Goal: Information Seeking & Learning: Find specific fact

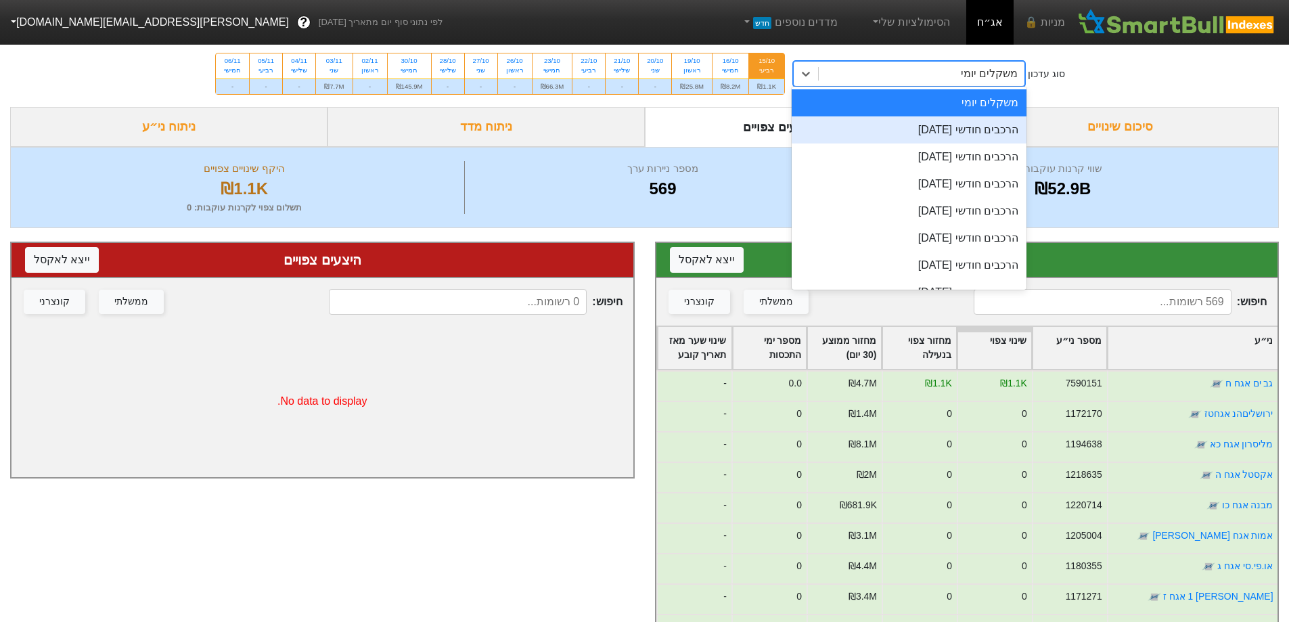
click at [956, 119] on div "הרכבים חודשי [DATE]" at bounding box center [909, 129] width 235 height 27
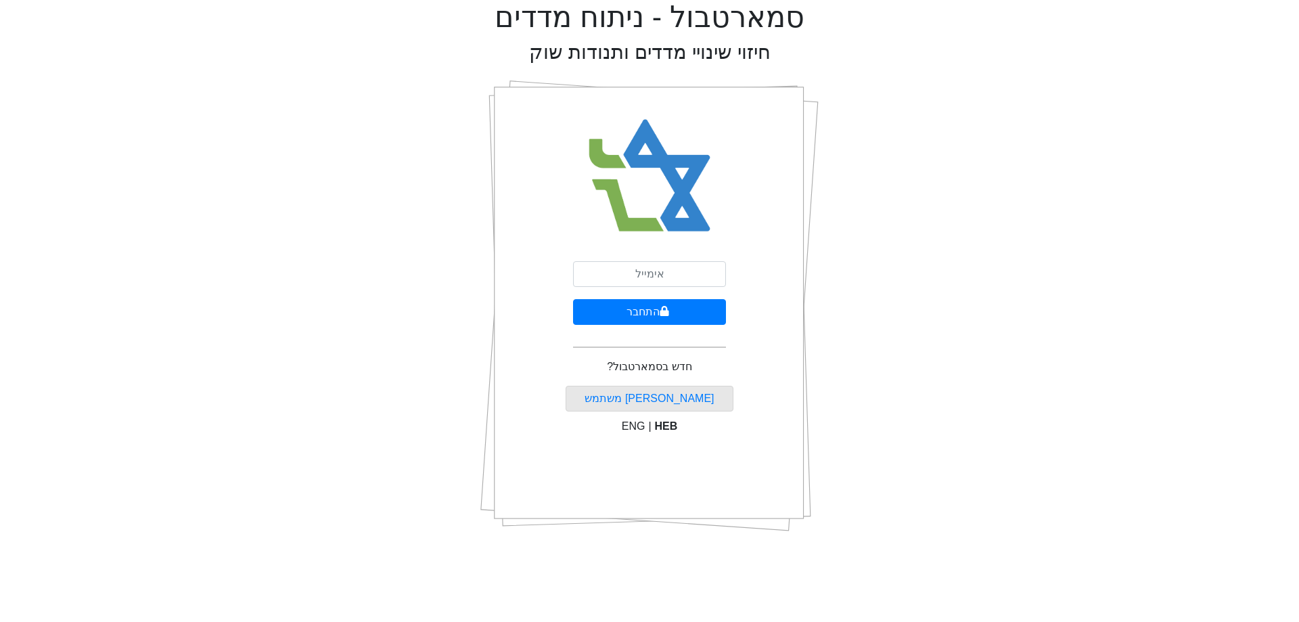
click at [704, 256] on div "התחבר חדש בסמארטבול? [PERSON_NAME] משתמש ENG | HEB" at bounding box center [650, 306] width 169 height 474
drag, startPoint x: 705, startPoint y: 272, endPoint x: 706, endPoint y: 286, distance: 14.3
click at [705, 272] on input "email" at bounding box center [649, 274] width 153 height 26
type input "[PERSON_NAME][EMAIL_ADDRESS][DOMAIN_NAME]"
click at [685, 310] on button "התחבר" at bounding box center [649, 312] width 153 height 26
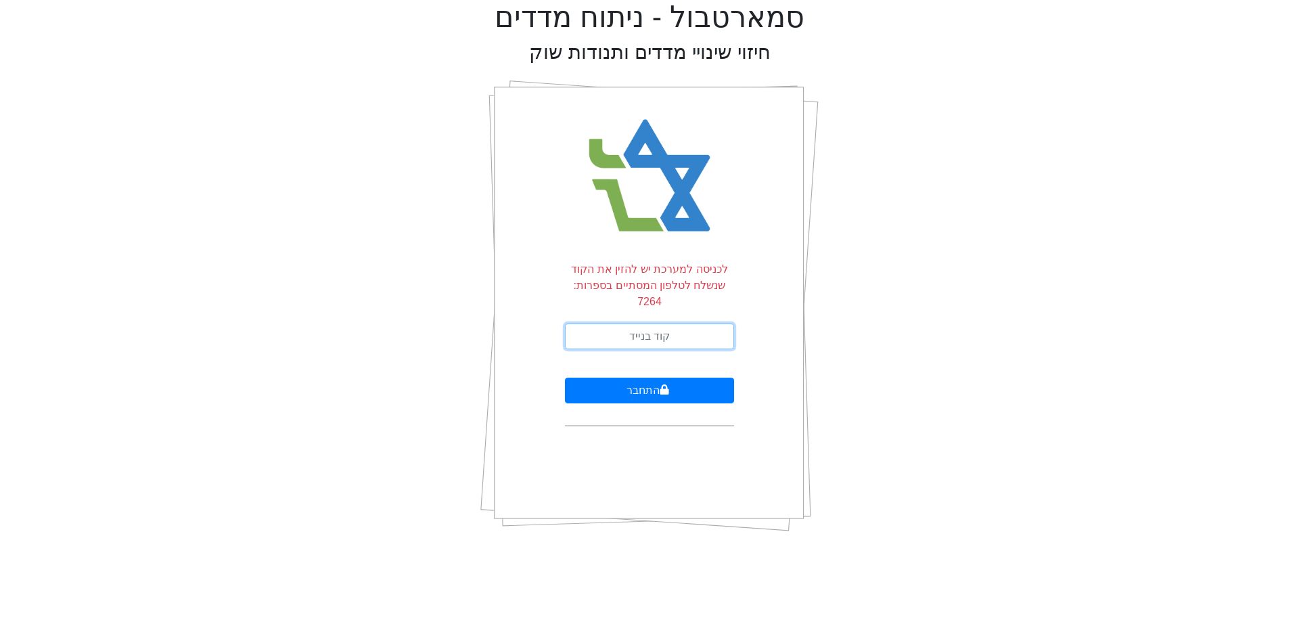
click at [705, 325] on input "text" at bounding box center [649, 336] width 169 height 26
type input "742599"
click at [565, 378] on button "התחבר" at bounding box center [649, 391] width 169 height 26
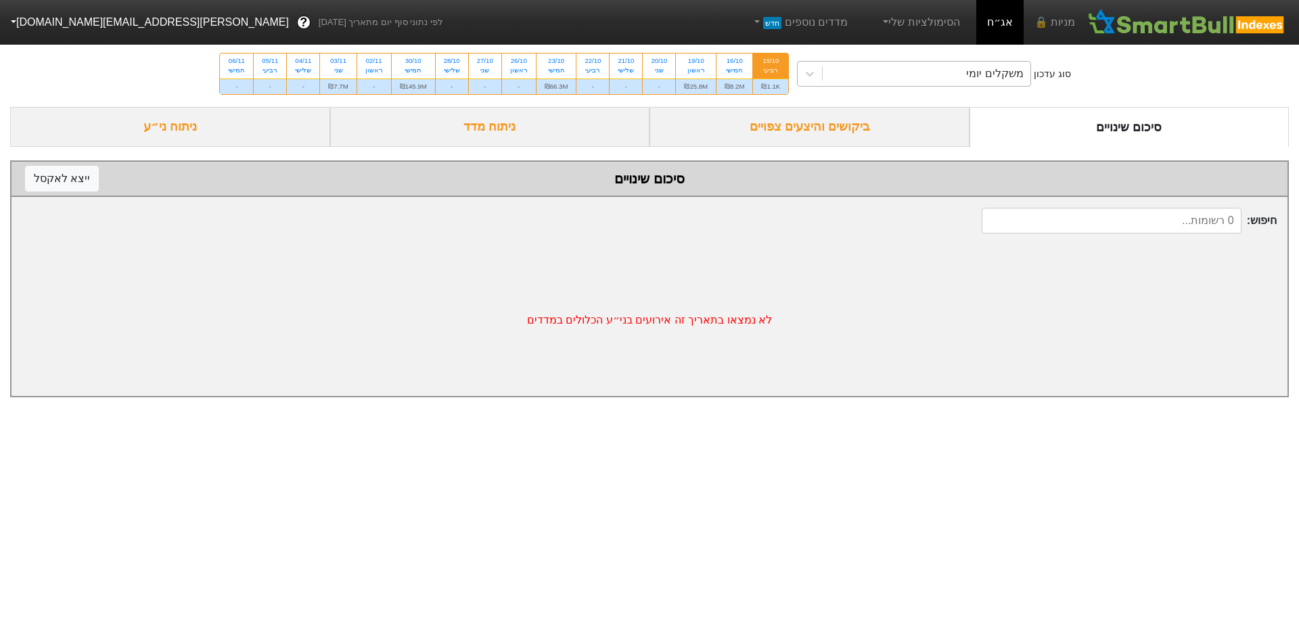
click at [910, 82] on div "משקלים יומי" at bounding box center [927, 74] width 208 height 24
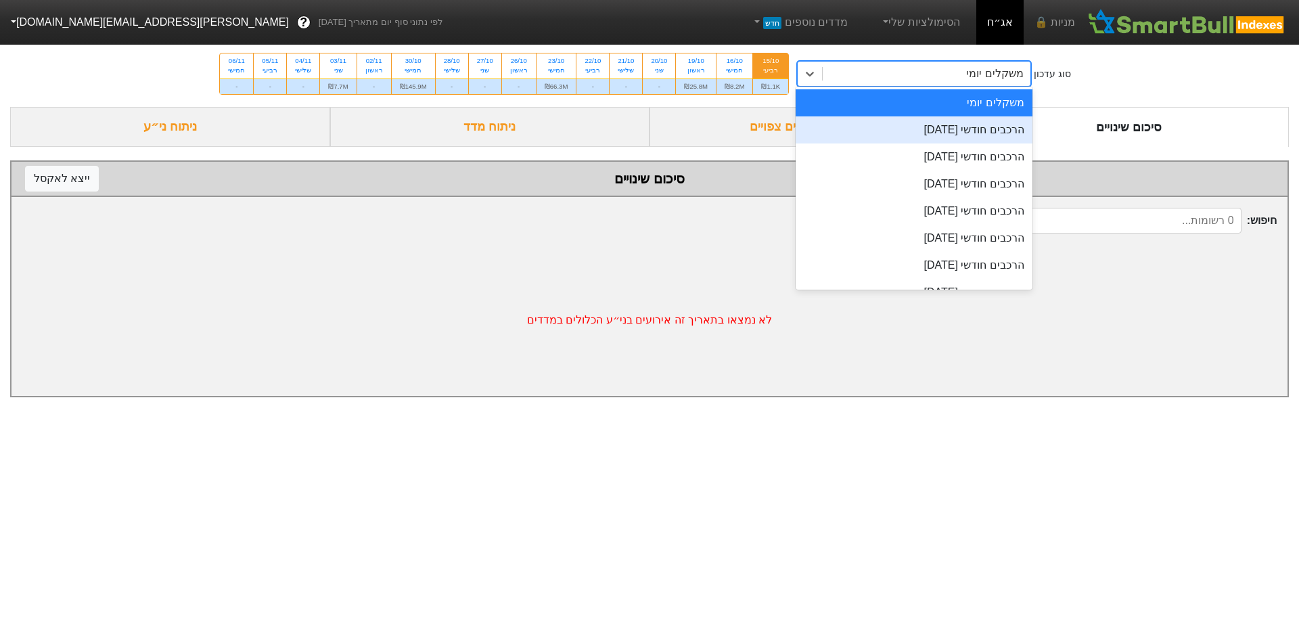
click at [991, 127] on div "הרכבים חודשי [DATE]" at bounding box center [914, 129] width 237 height 27
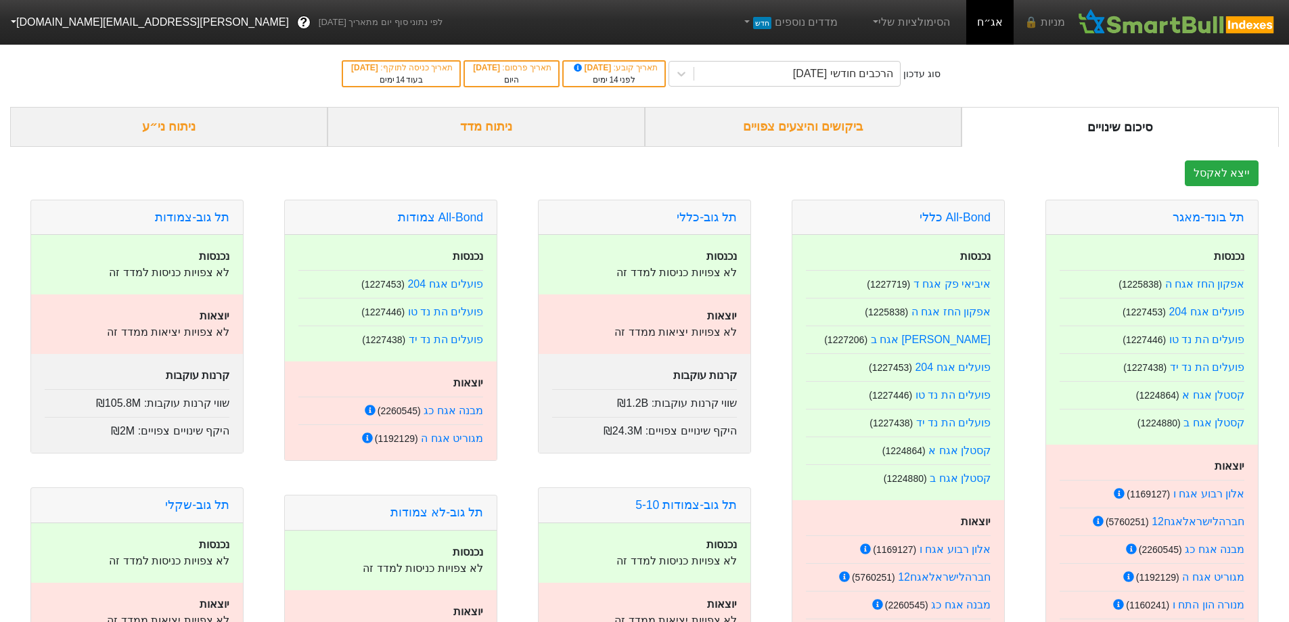
drag, startPoint x: 850, startPoint y: 110, endPoint x: 847, endPoint y: 118, distance: 8.2
click at [849, 111] on div "ביקושים והיצעים צפויים" at bounding box center [803, 127] width 317 height 40
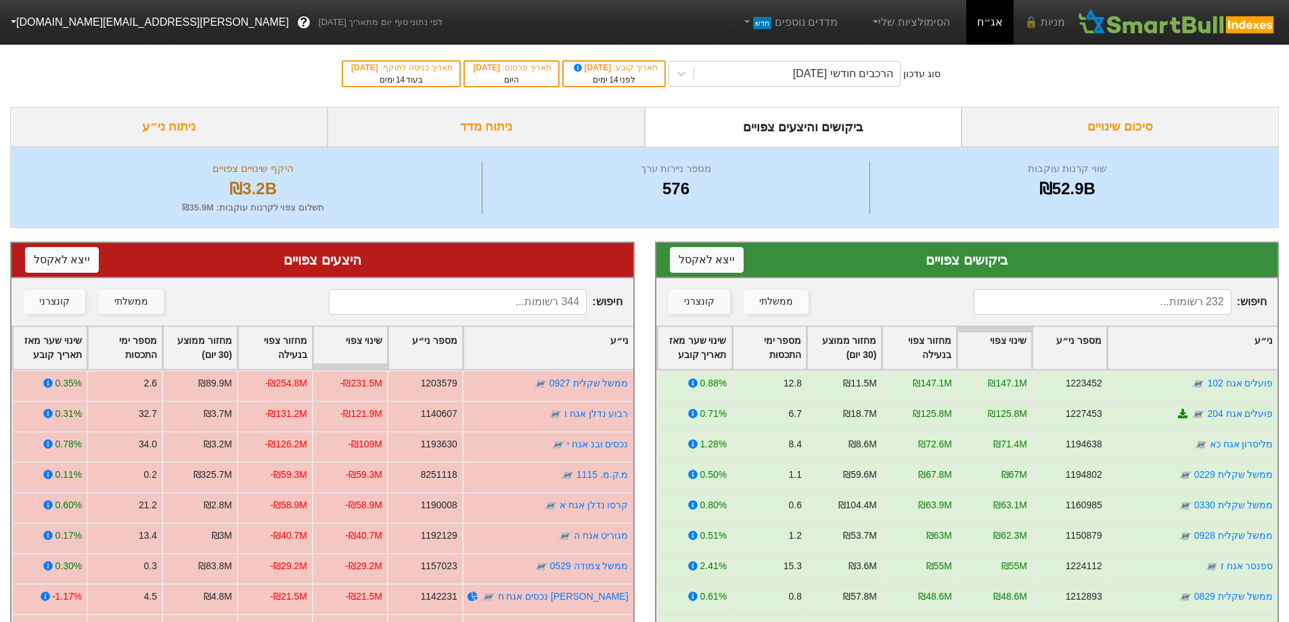
click at [1115, 302] on input at bounding box center [1103, 302] width 258 height 26
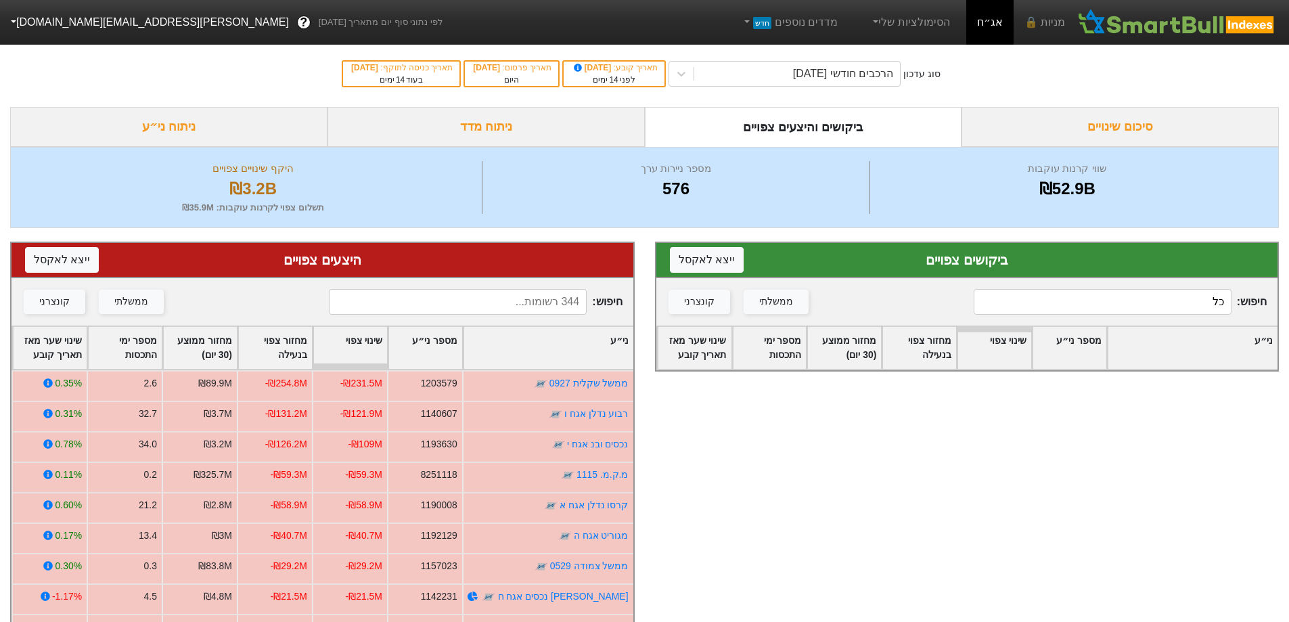
type input "כ"
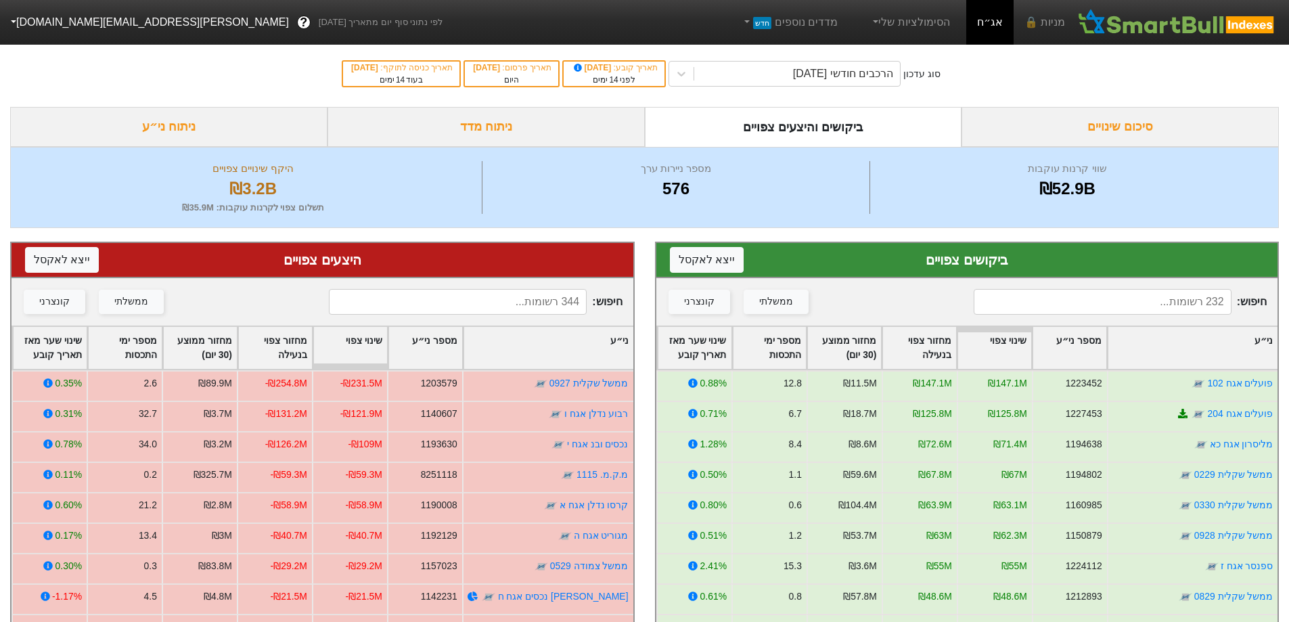
click at [544, 303] on input at bounding box center [458, 302] width 258 height 26
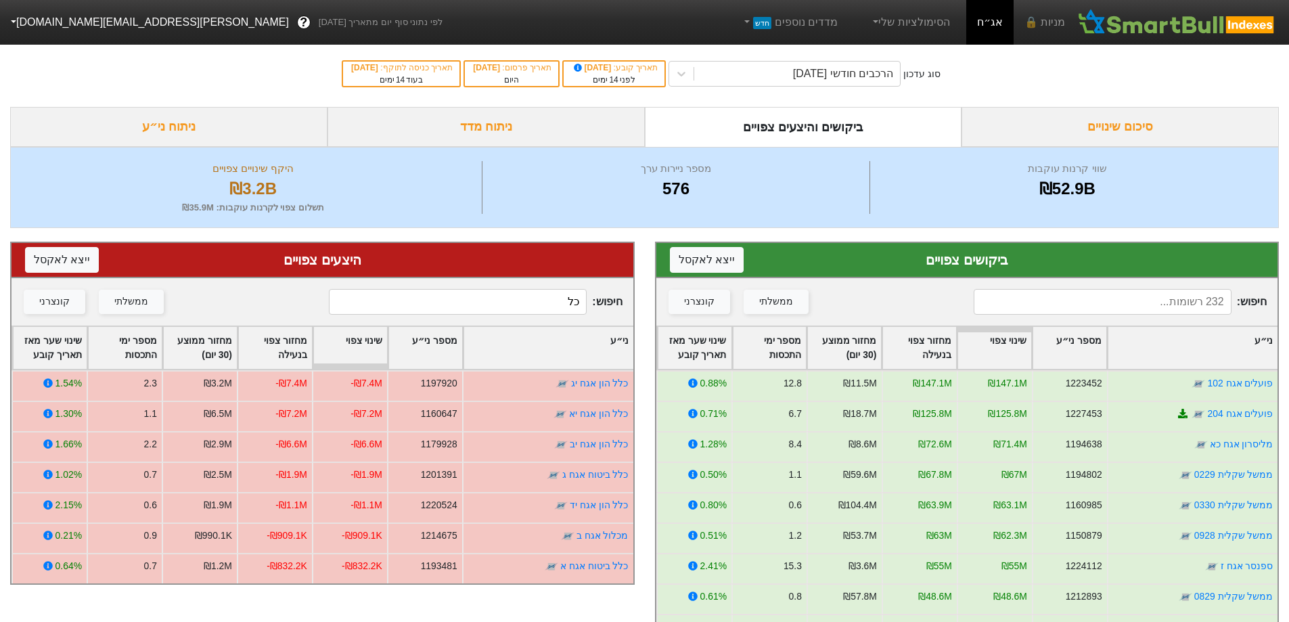
type input "כ"
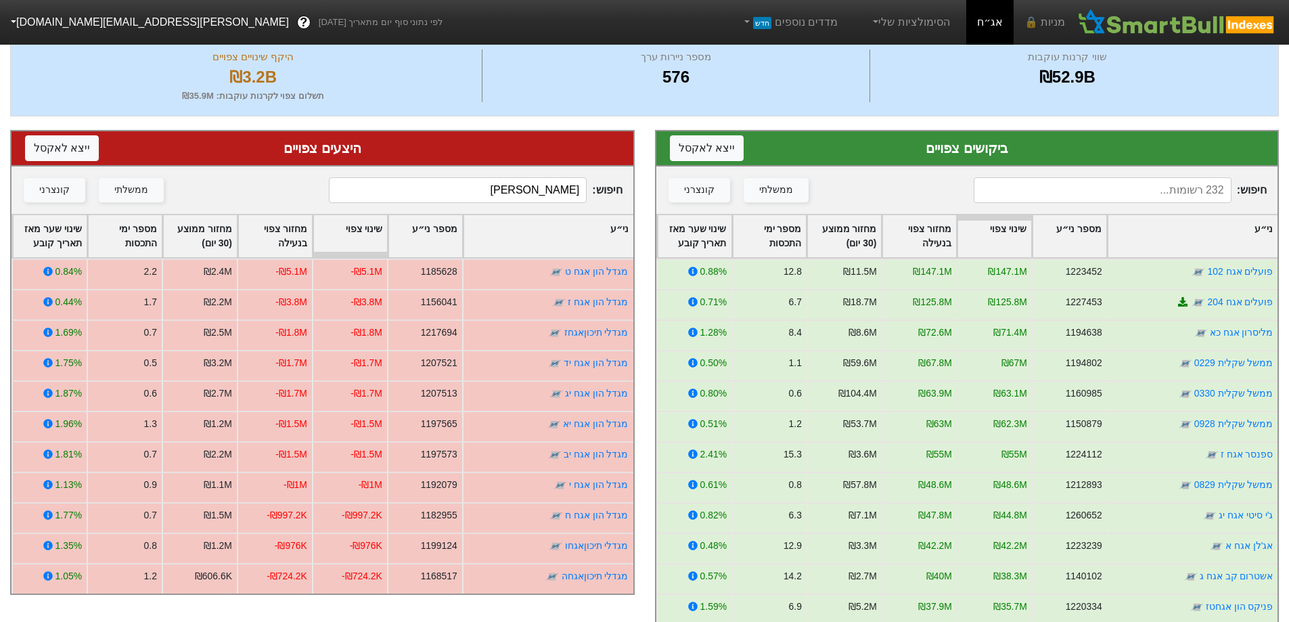
scroll to position [135, 0]
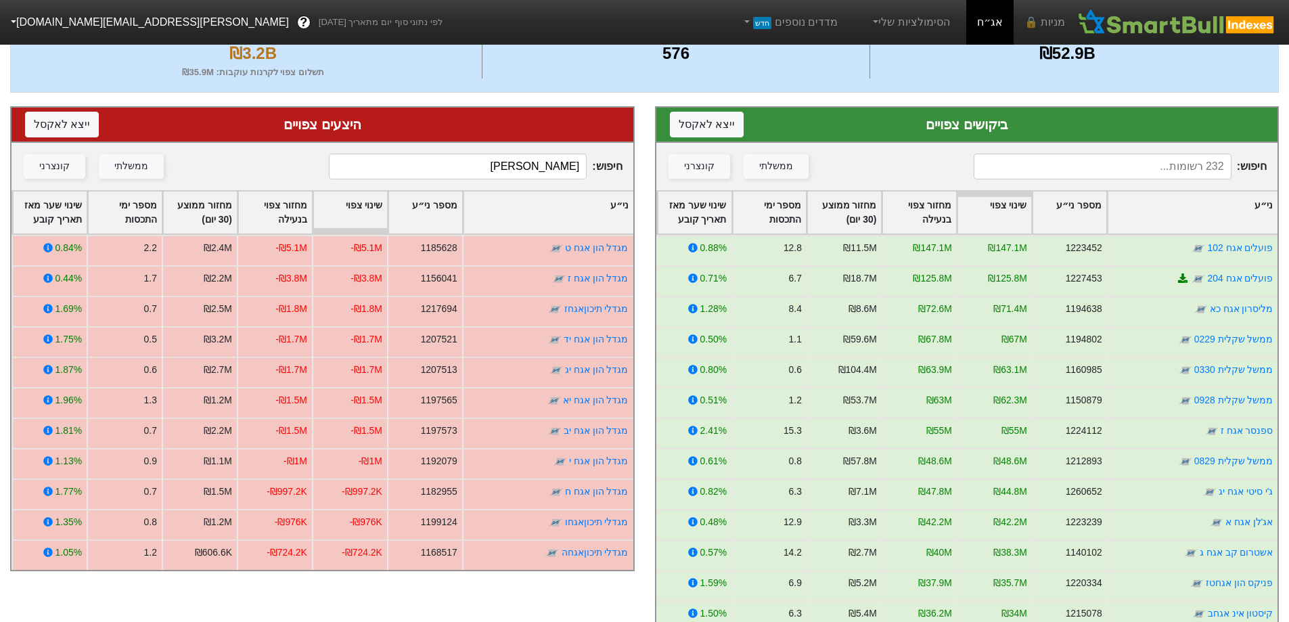
type input "[PERSON_NAME]"
click at [1061, 161] on input at bounding box center [1103, 167] width 258 height 26
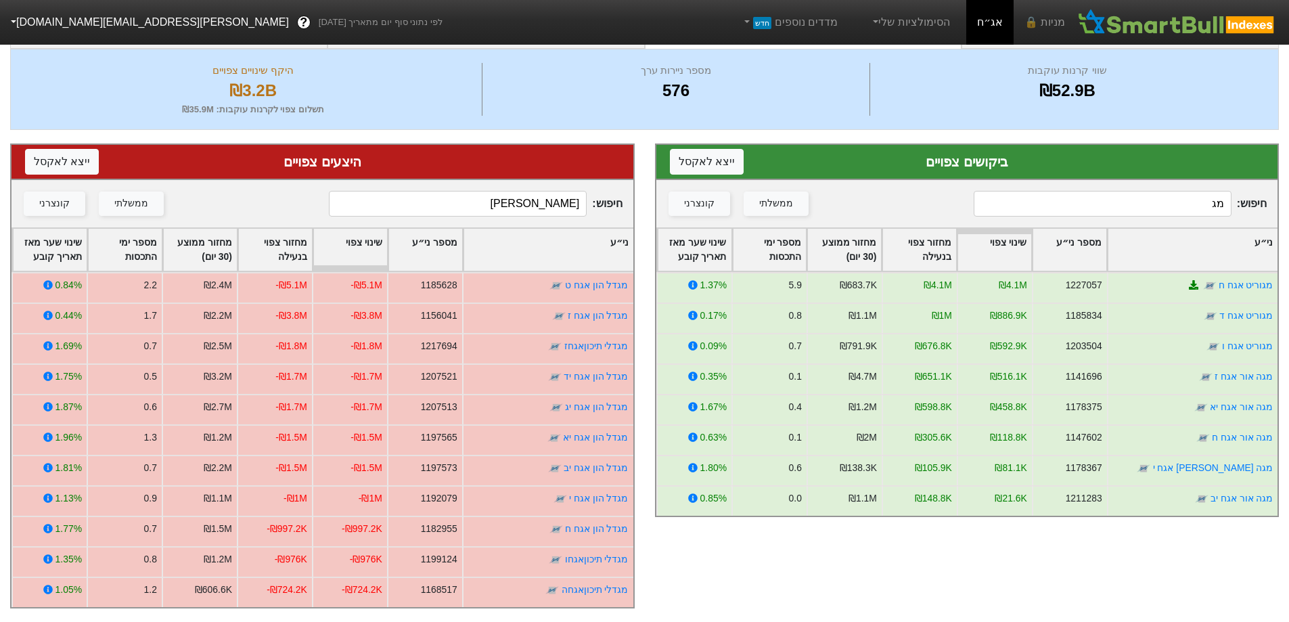
type input "מ"
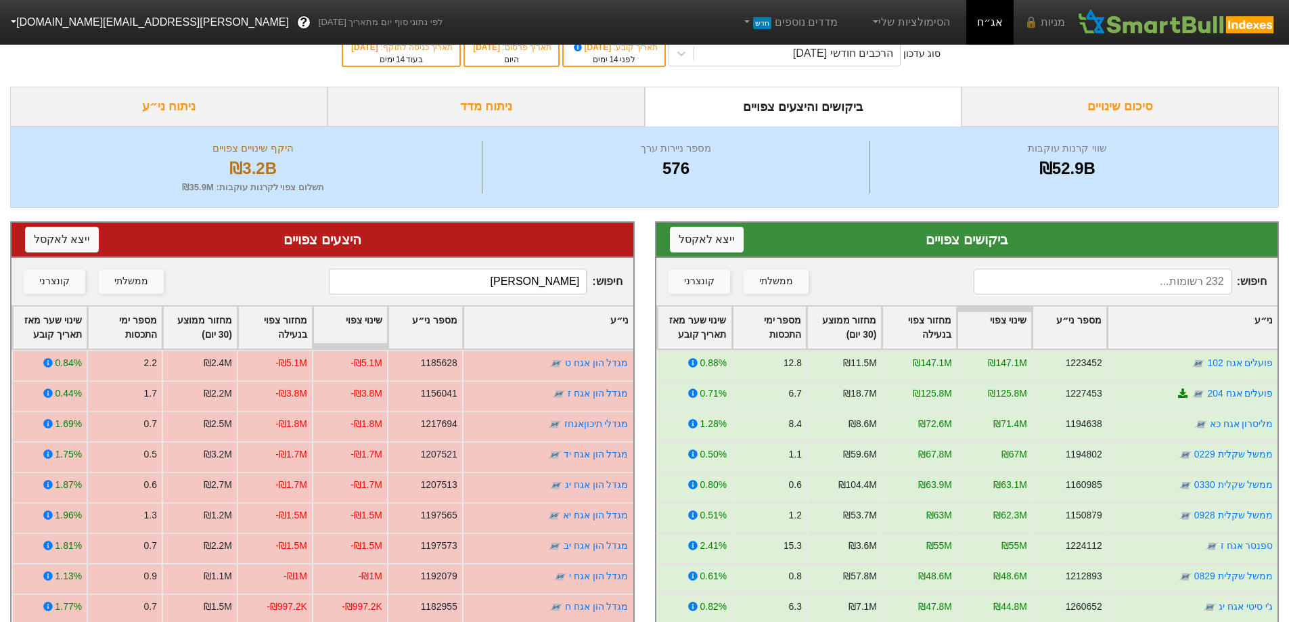
scroll to position [0, 0]
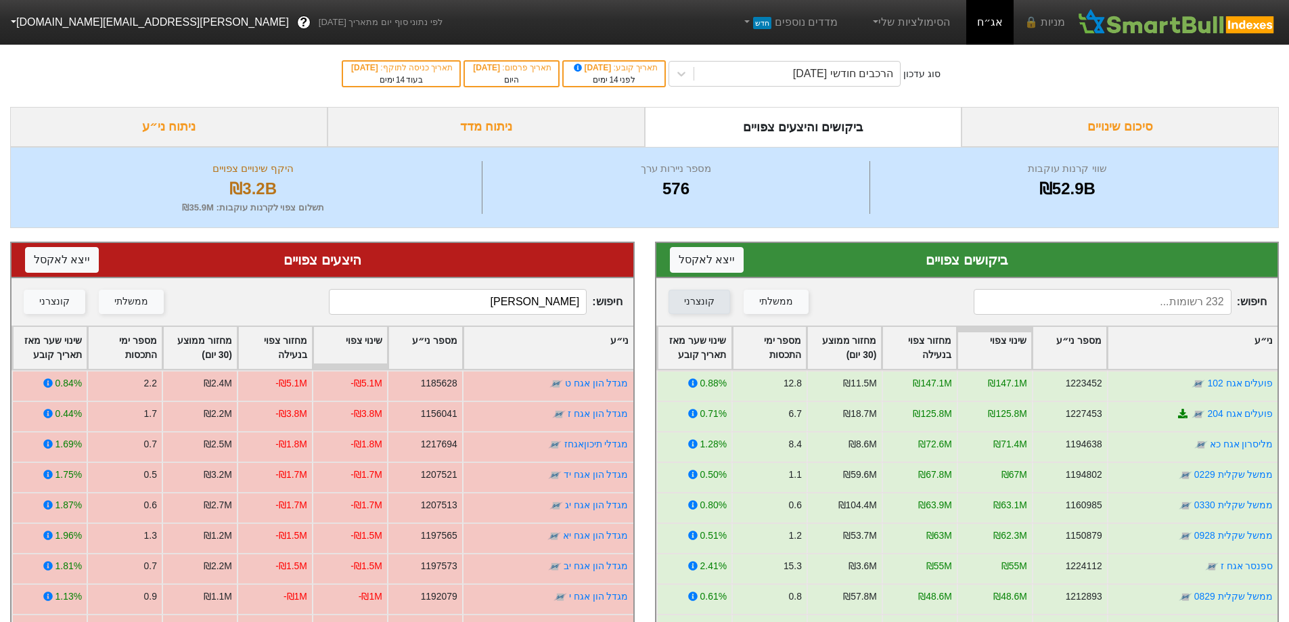
drag, startPoint x: 651, startPoint y: 299, endPoint x: 701, endPoint y: 293, distance: 50.5
click at [679, 299] on div "ביקושים צפויים ייצא ל אקסל חיפוש : ממשלתי קונצרני ני״ע מספר ני״ע שינוי צפוי מחז…" at bounding box center [644, 543] width 1289 height 631
click at [1134, 311] on input at bounding box center [1103, 302] width 258 height 26
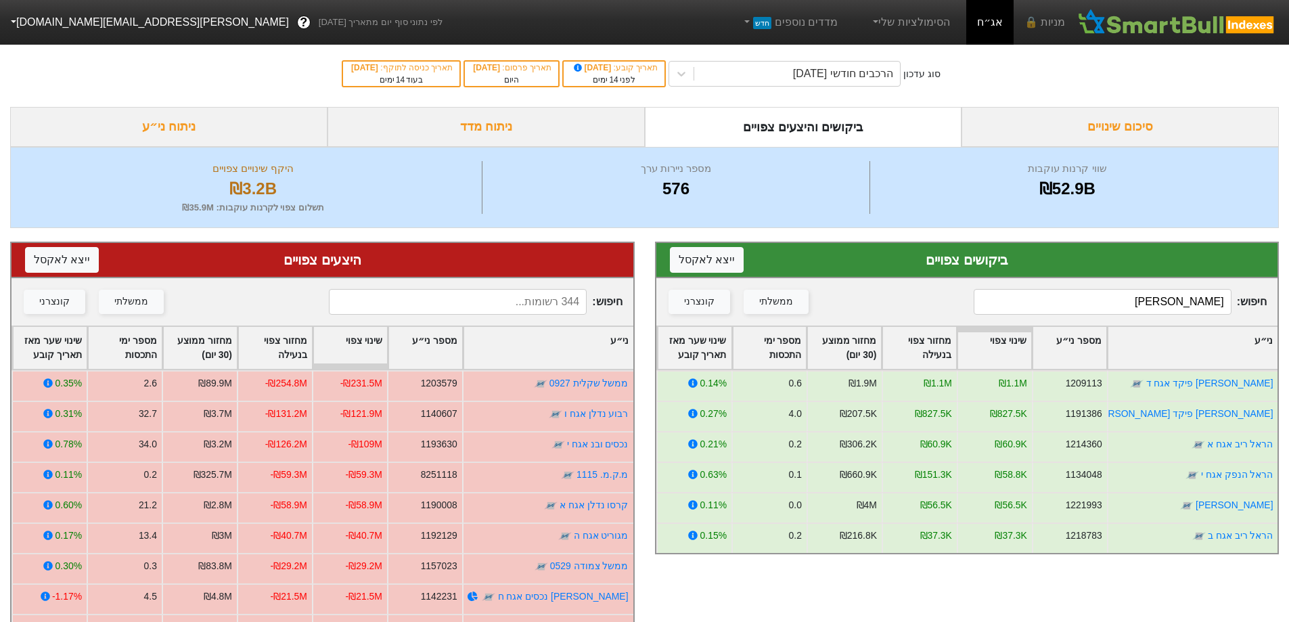
type input "[PERSON_NAME]"
click at [468, 296] on input at bounding box center [458, 302] width 258 height 26
type input "ה"
drag, startPoint x: 1226, startPoint y: 296, endPoint x: 1272, endPoint y: 296, distance: 46.0
click at [1272, 296] on div "חיפוש : [PERSON_NAME] ממשלתי קונצרני" at bounding box center [967, 301] width 622 height 47
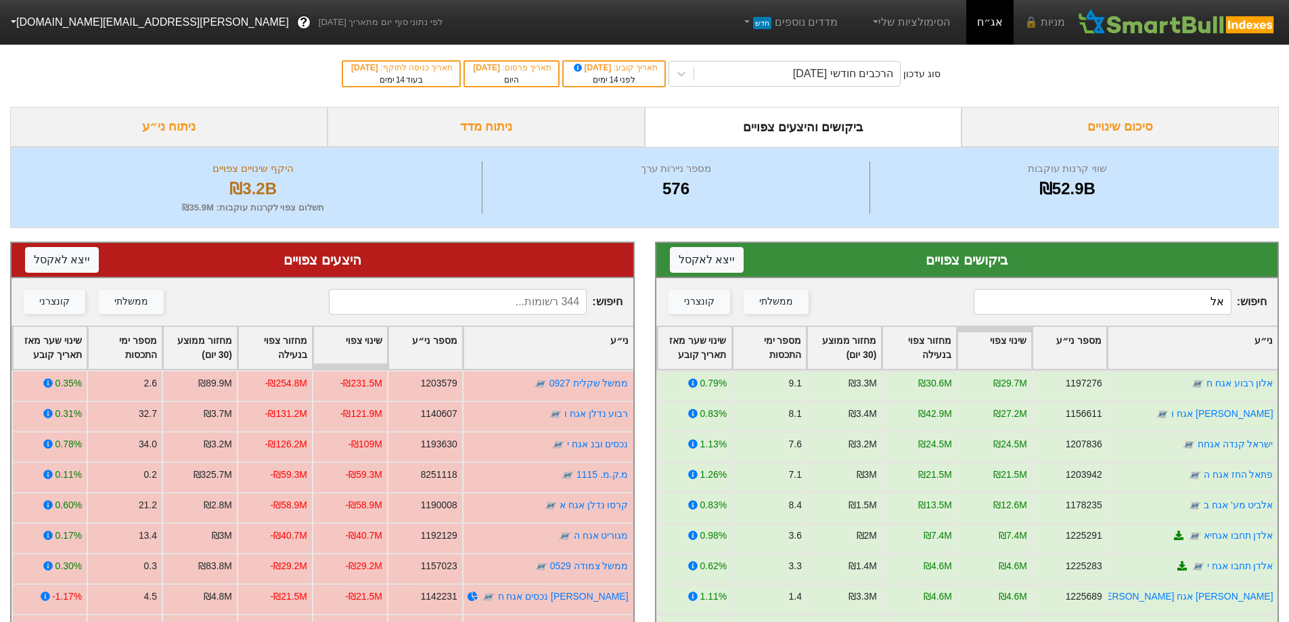
type input "א"
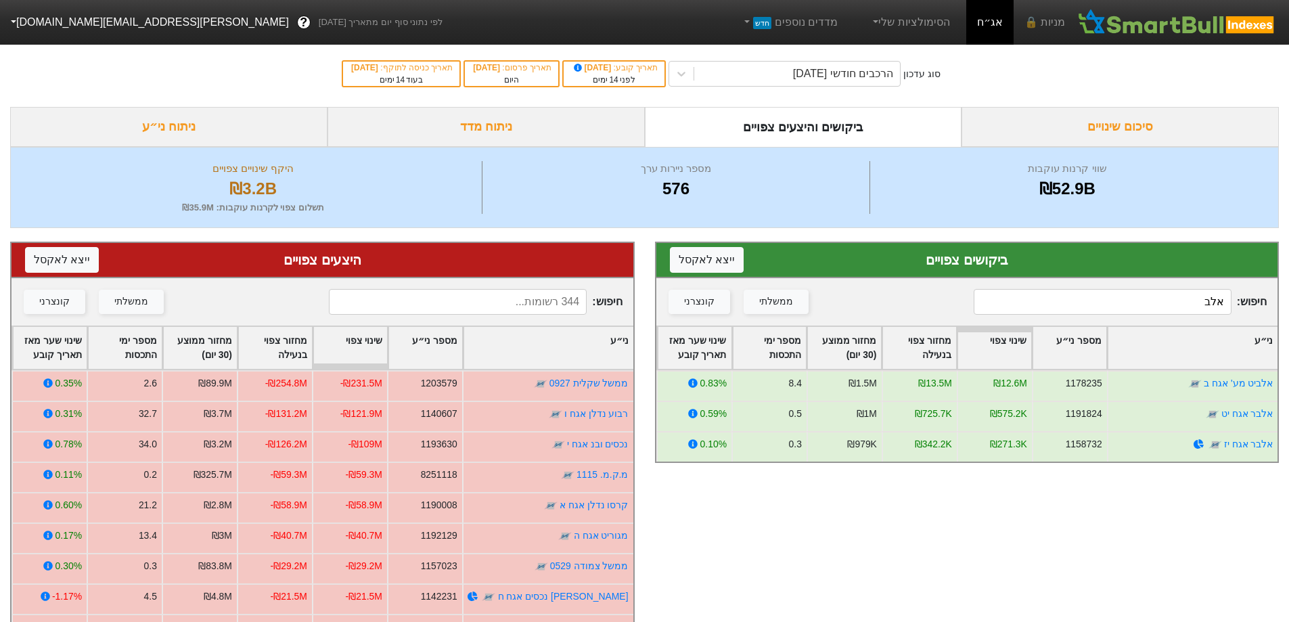
type input "אלב"
click at [554, 303] on input at bounding box center [458, 302] width 258 height 26
type input "א"
